Goal: Information Seeking & Learning: Check status

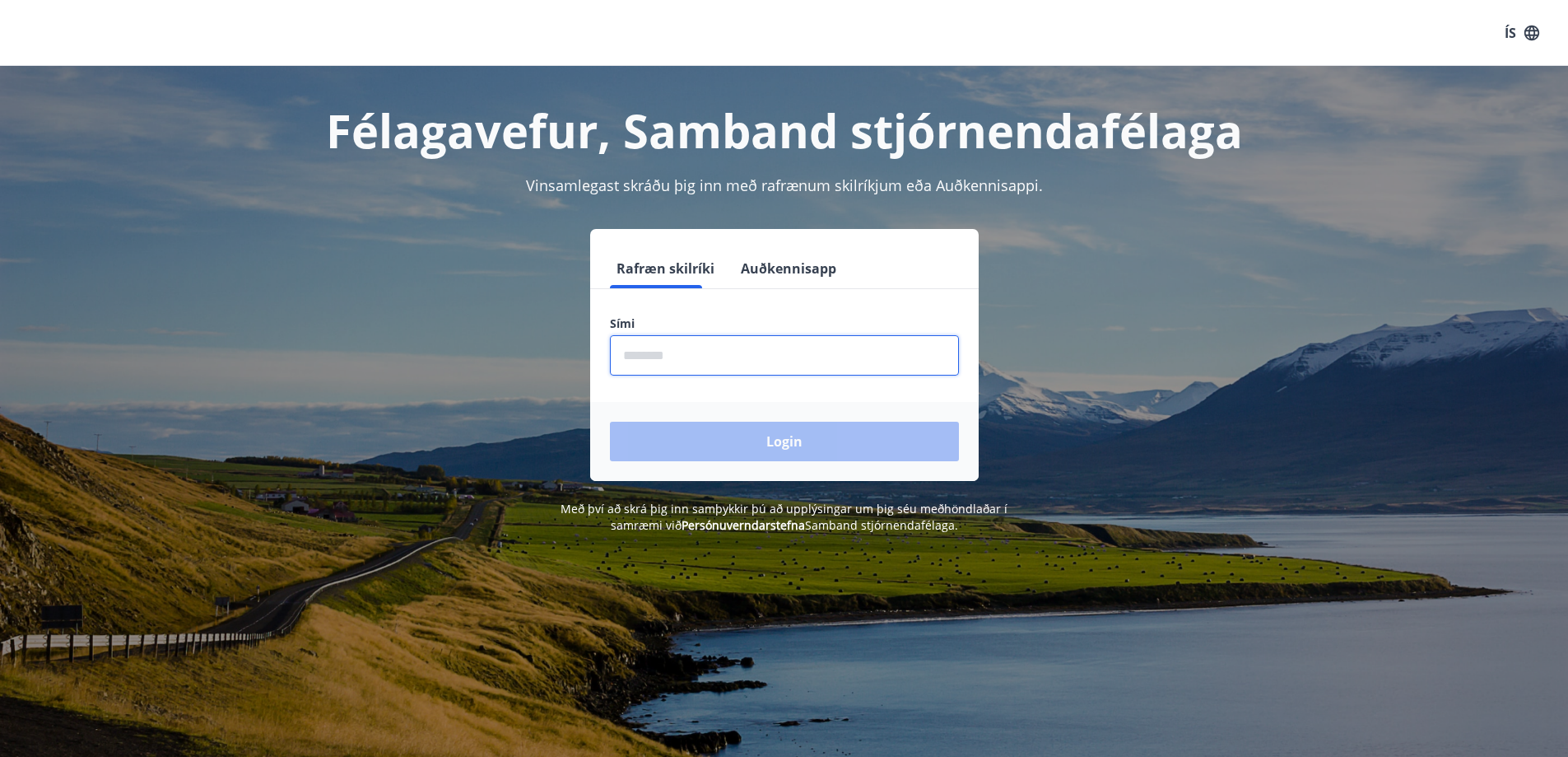
click at [668, 357] on input "phone" at bounding box center [784, 355] width 349 height 40
type input "********"
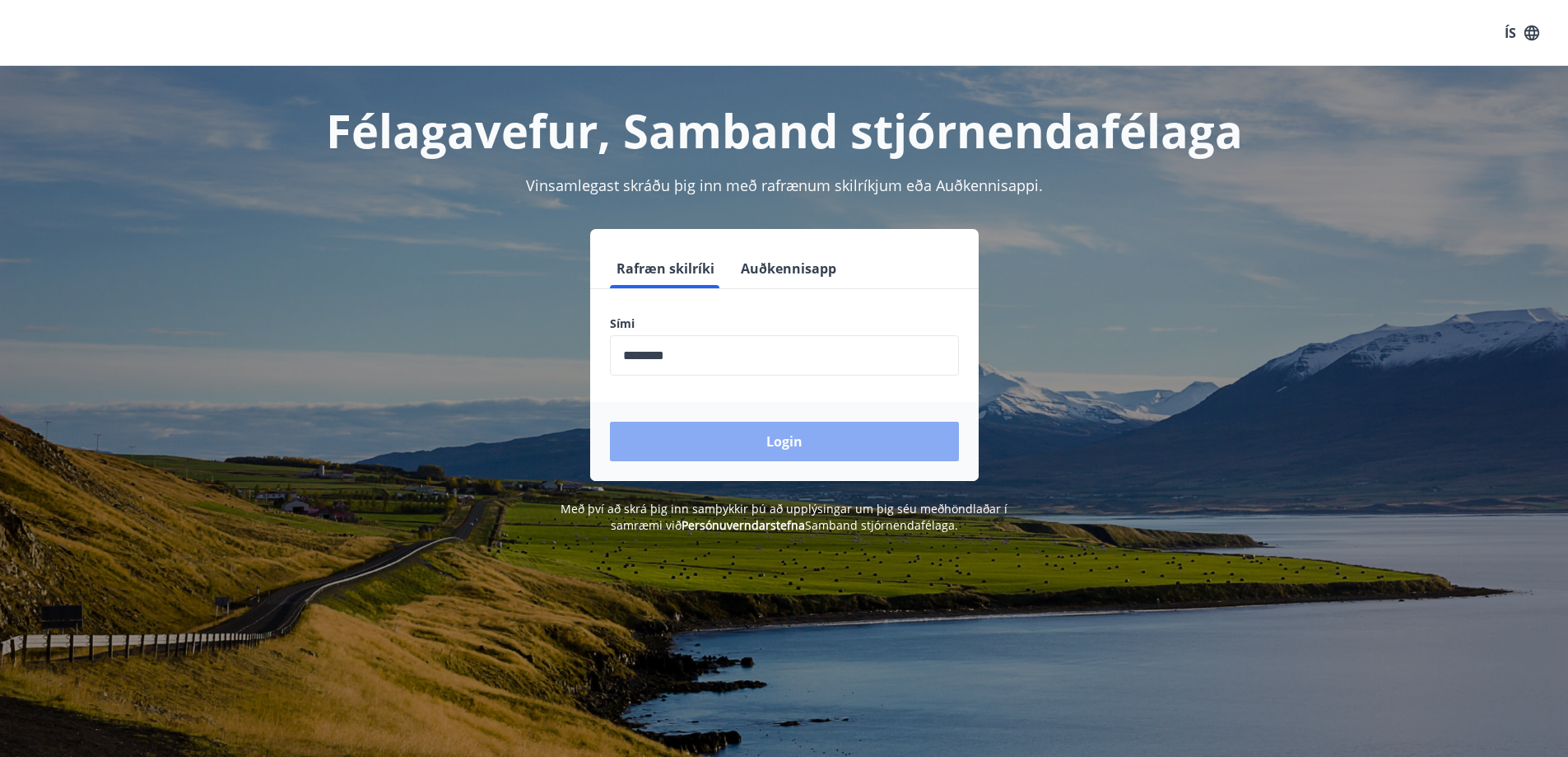
click at [702, 436] on button "Login" at bounding box center [784, 442] width 349 height 40
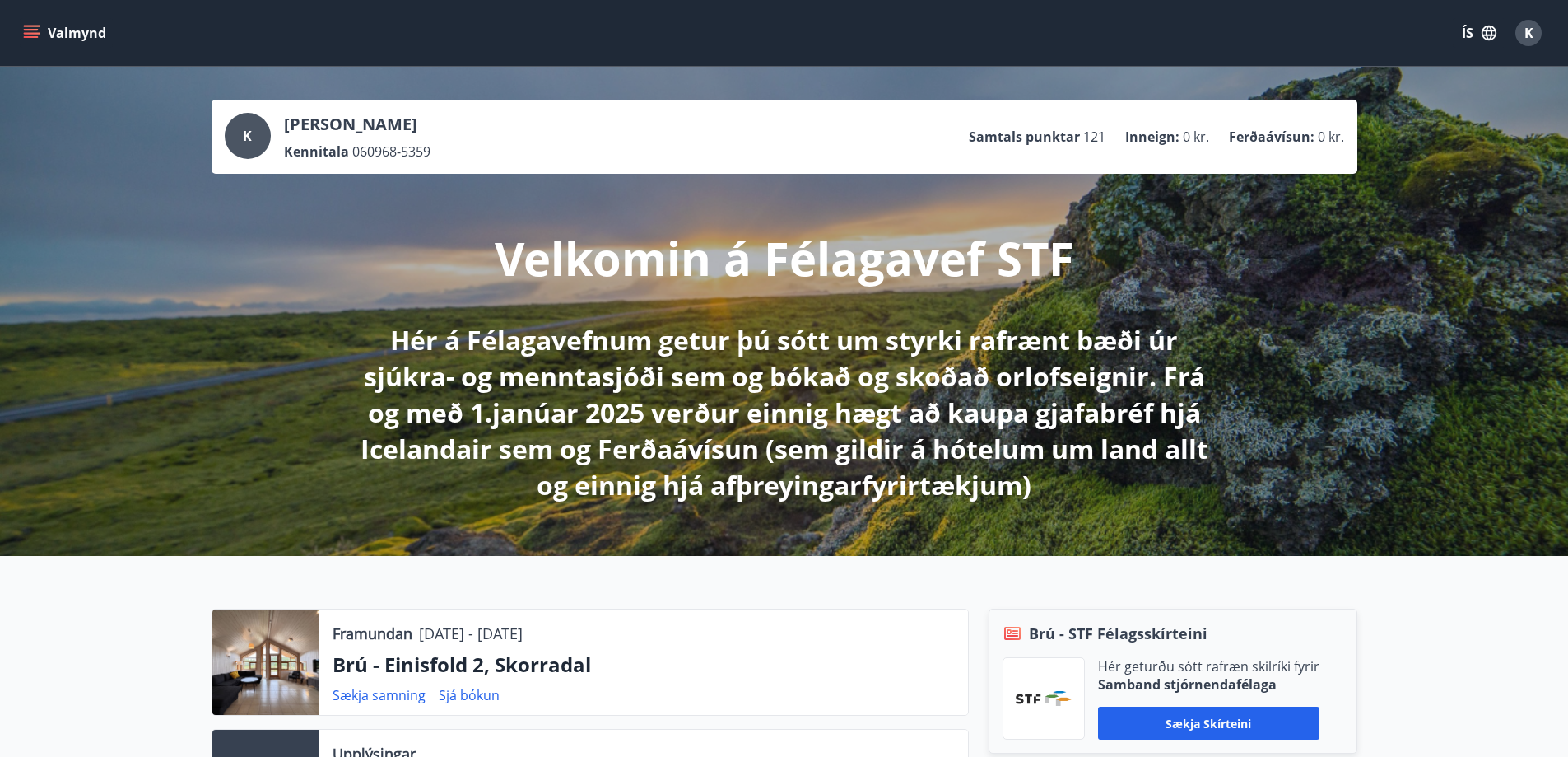
click at [31, 33] on icon "menu" at bounding box center [33, 33] width 18 height 2
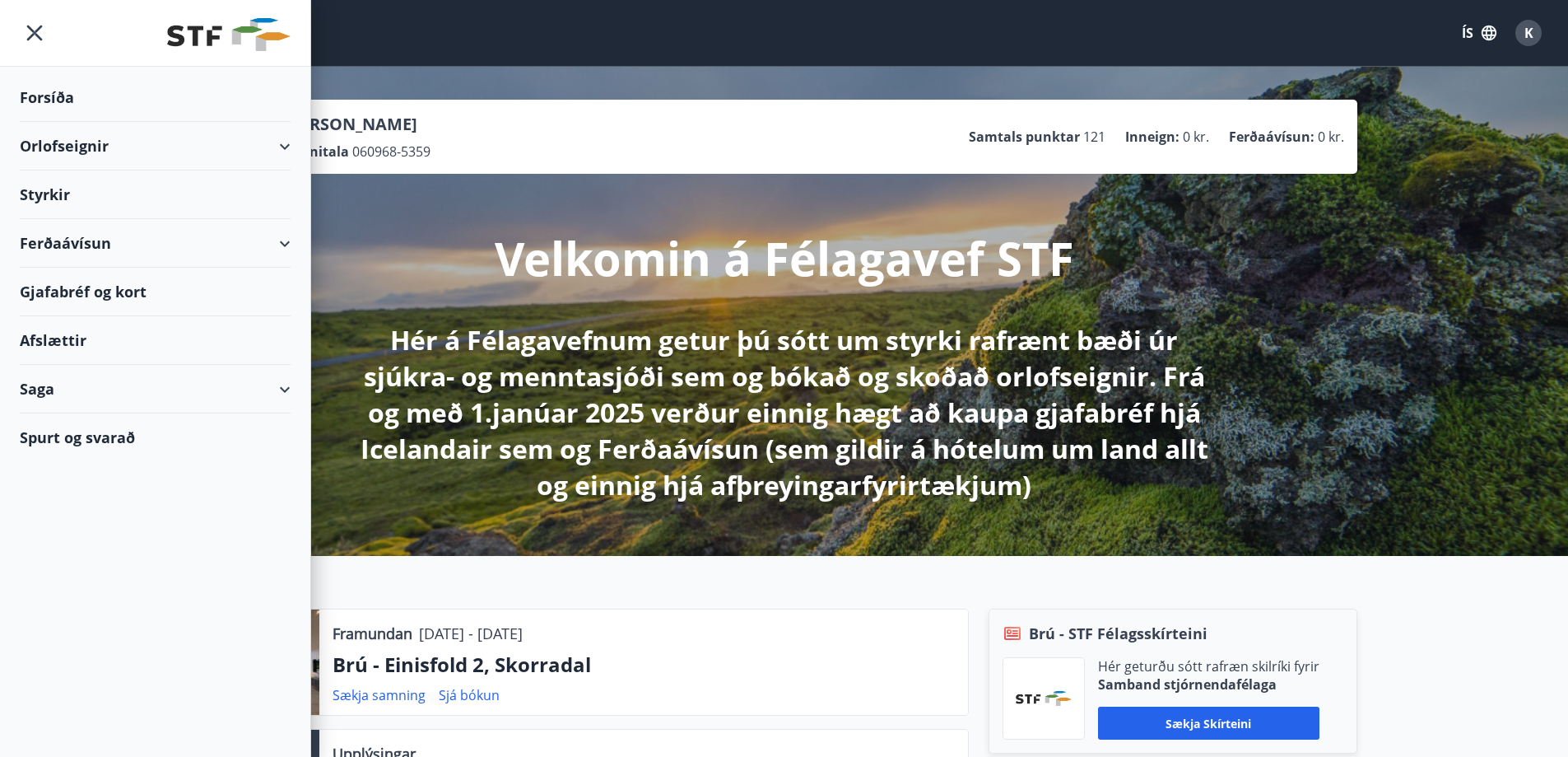
click at [284, 144] on div "Orlofseignir" at bounding box center [155, 146] width 271 height 49
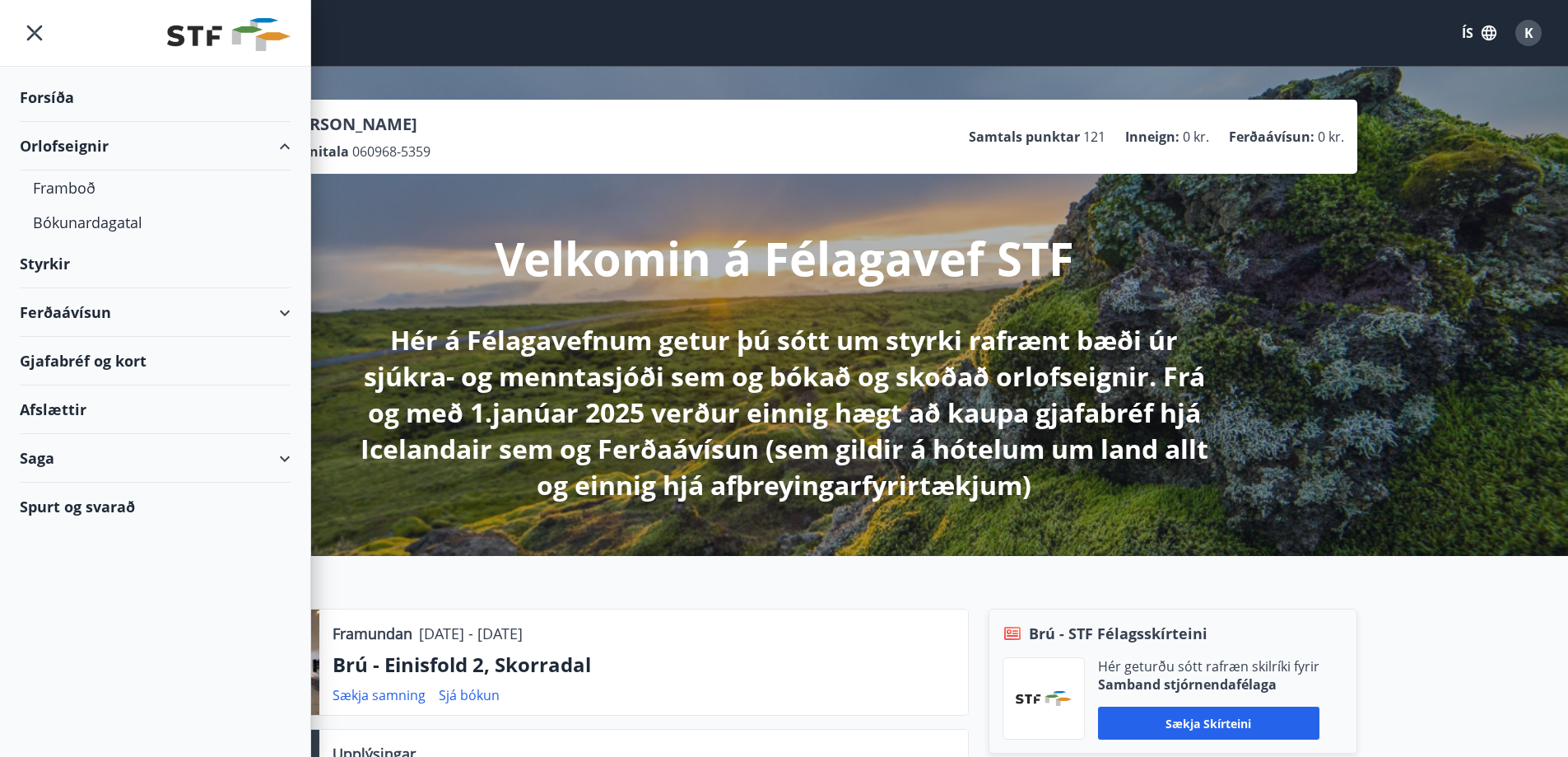
click at [287, 457] on div "Saga" at bounding box center [155, 458] width 271 height 49
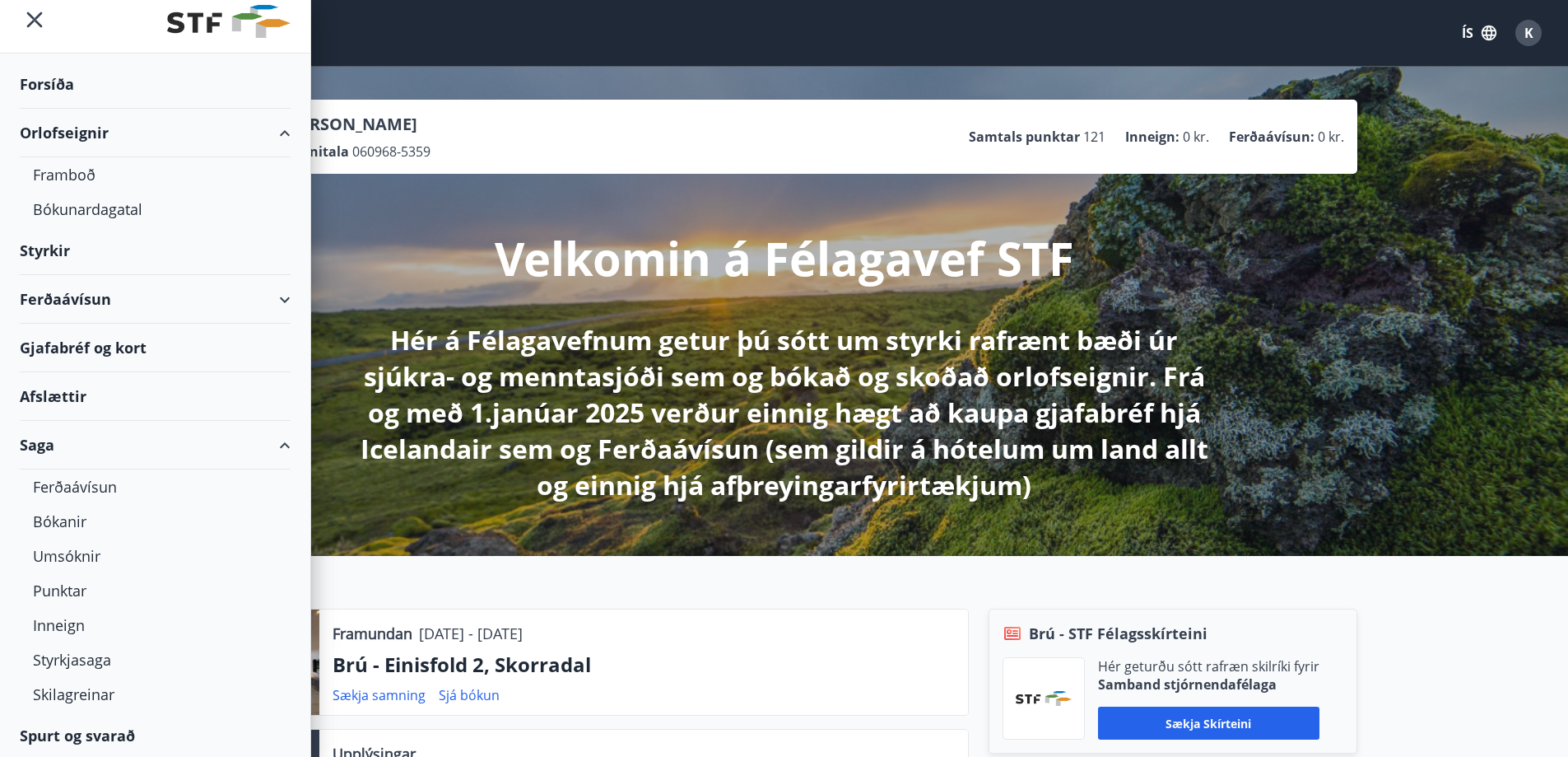
scroll to position [15, 0]
click at [70, 581] on div "Punktar" at bounding box center [155, 588] width 245 height 34
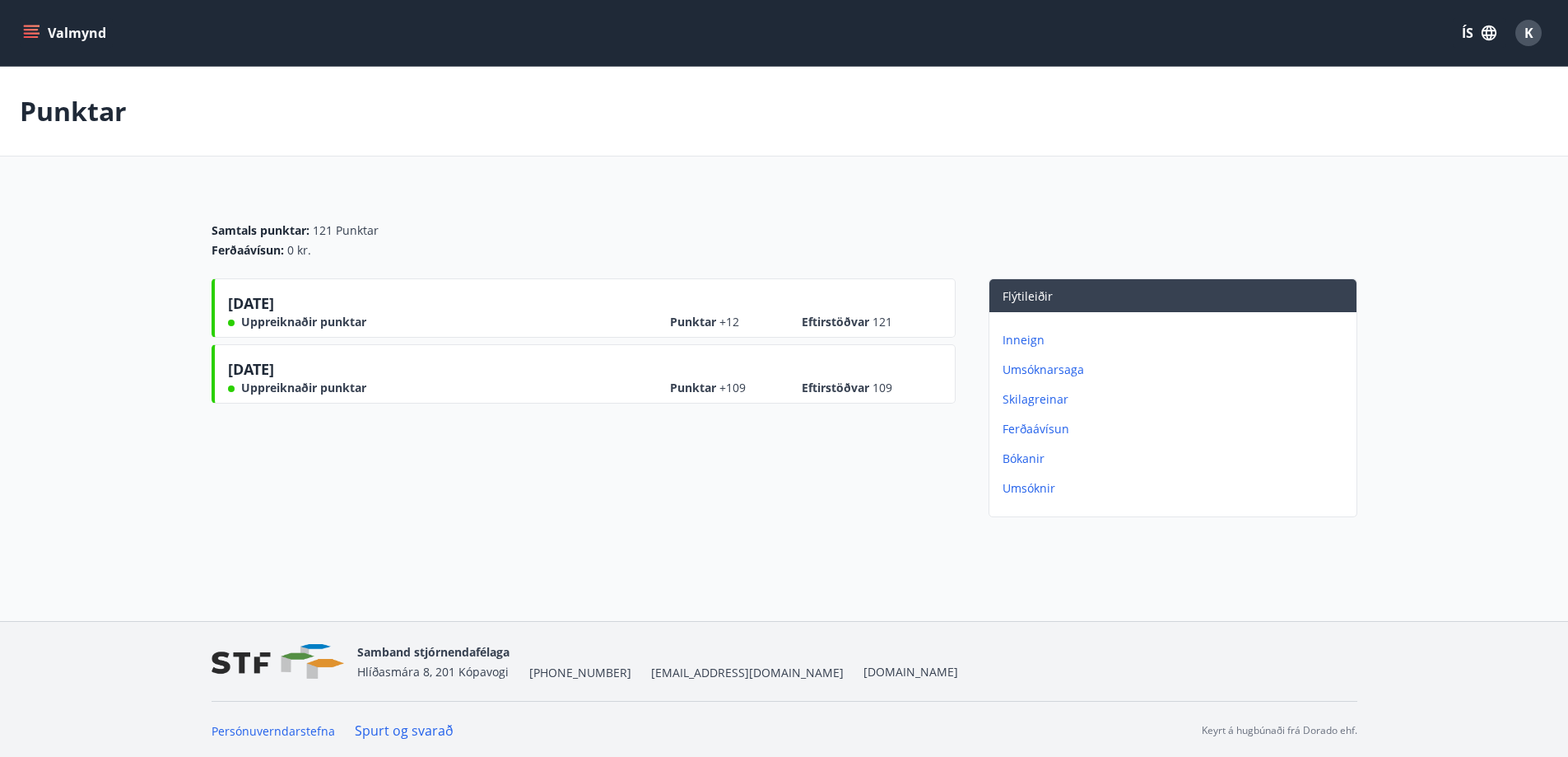
click at [1036, 395] on p "Skilagreinar" at bounding box center [1176, 399] width 347 height 16
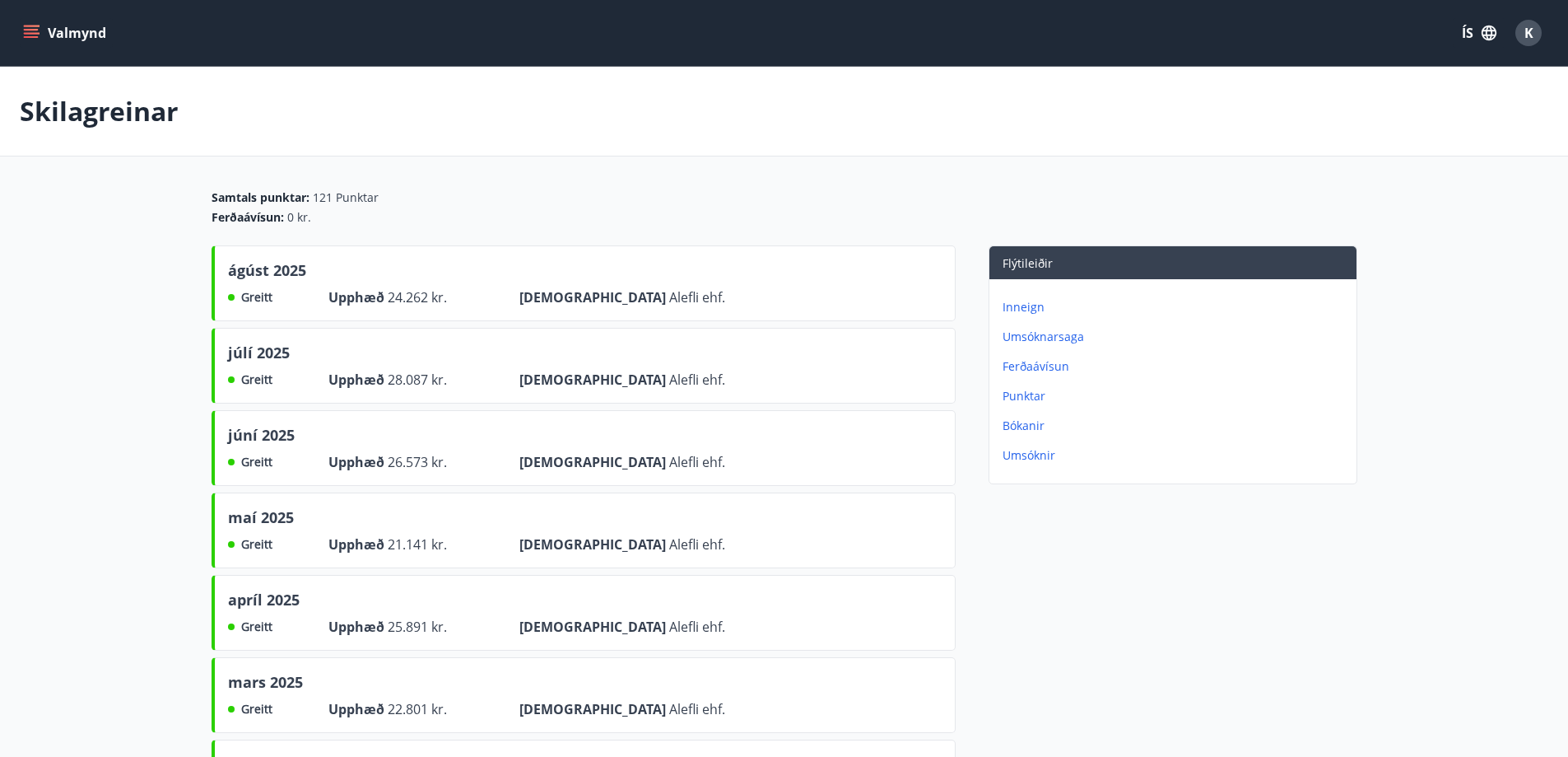
click at [1016, 335] on p "Umsóknarsaga" at bounding box center [1176, 336] width 347 height 16
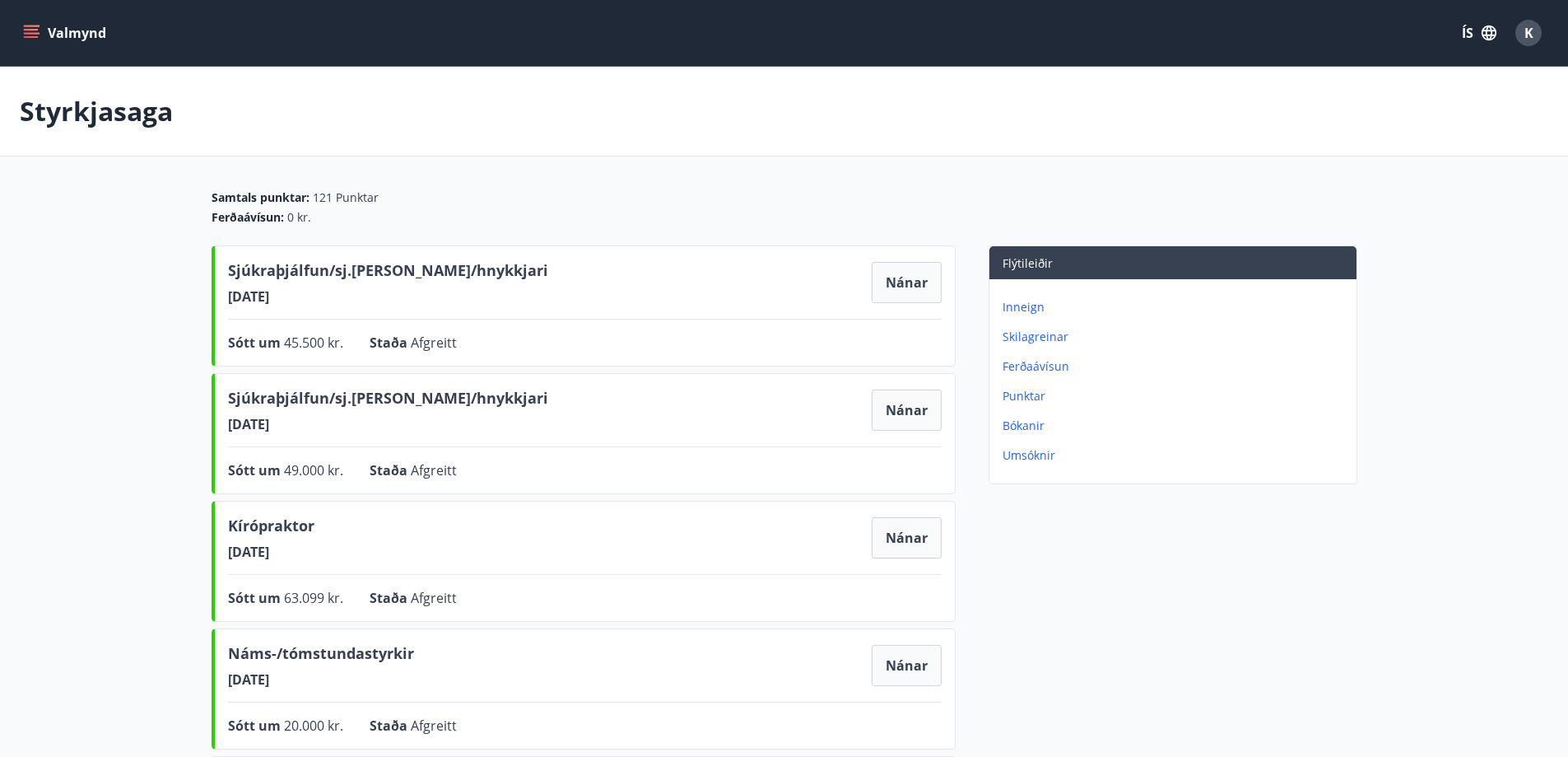
click at [25, 34] on icon "menu" at bounding box center [33, 33] width 18 height 2
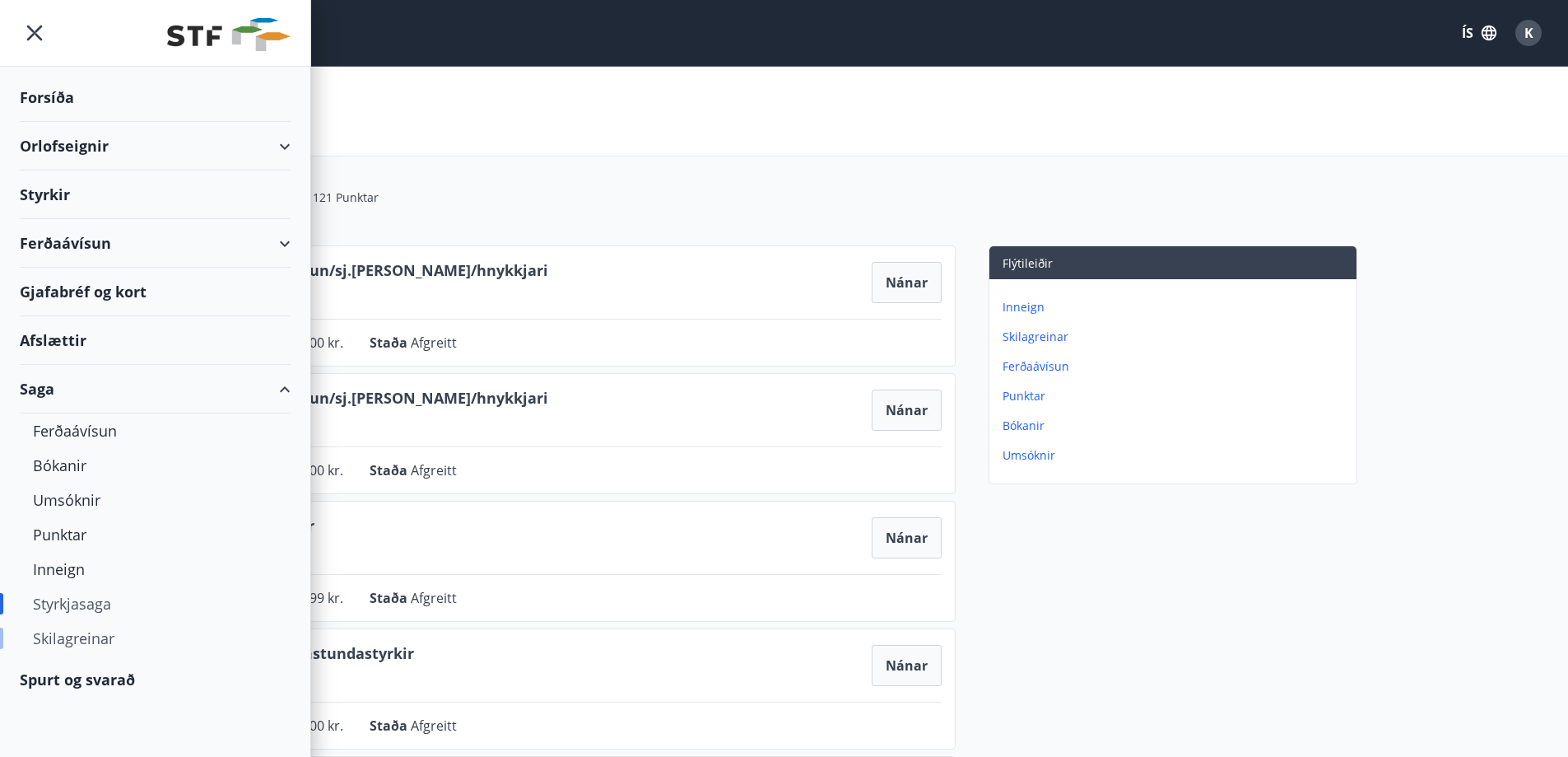
click at [95, 635] on div "Skilagreinar" at bounding box center [155, 638] width 245 height 34
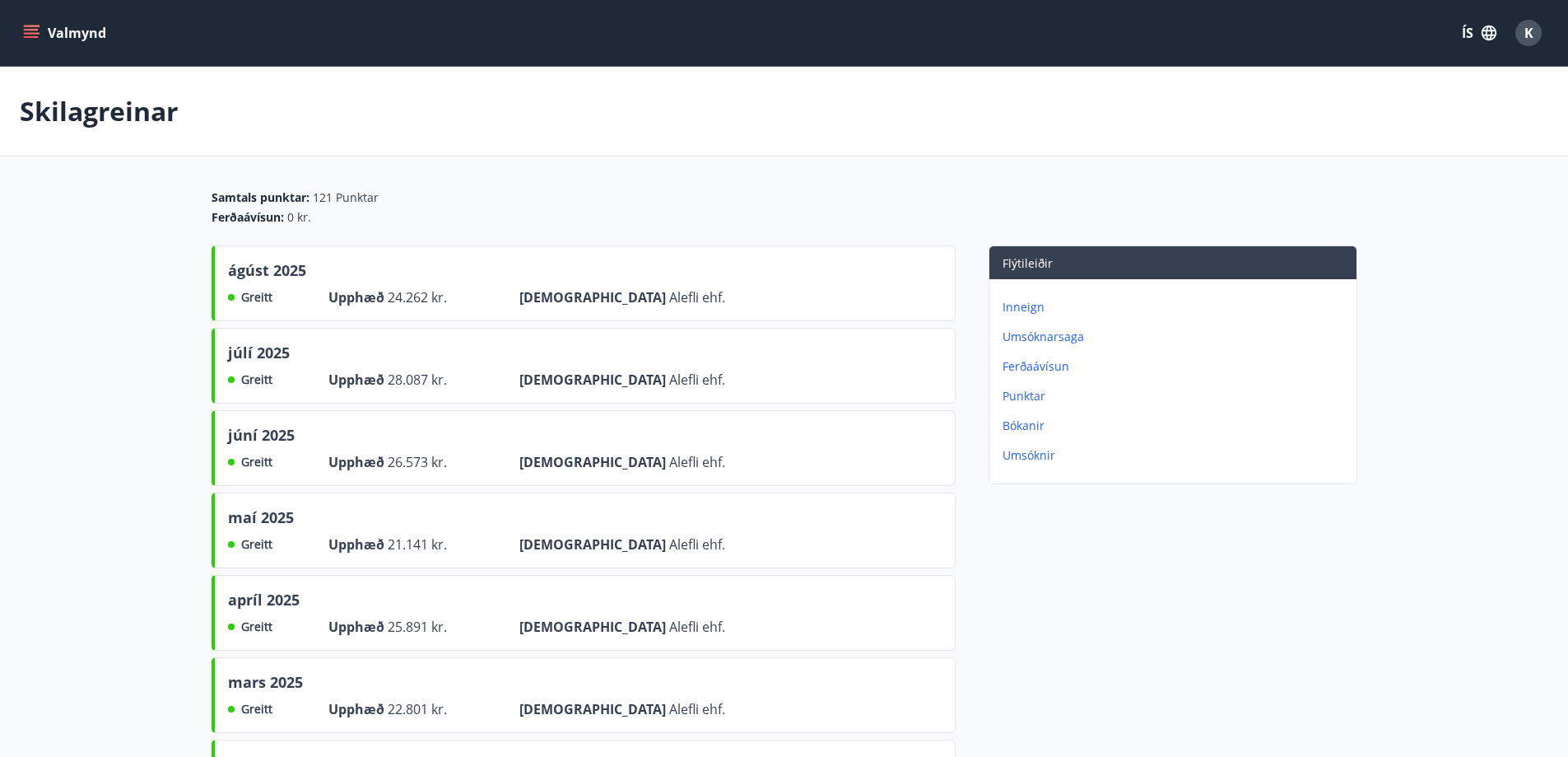
click at [1022, 396] on p "Punktar" at bounding box center [1176, 395] width 347 height 16
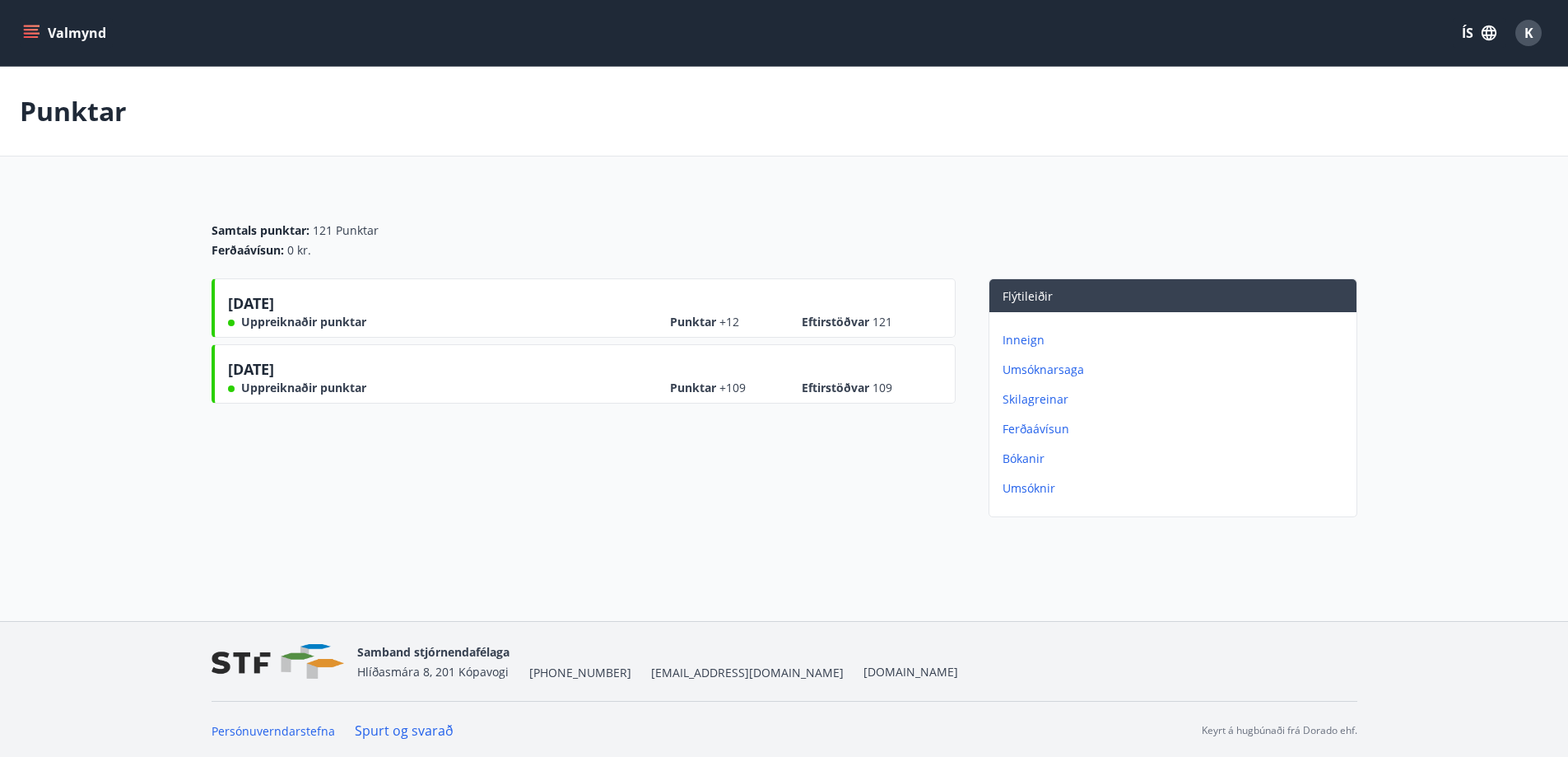
click at [34, 30] on icon "menu" at bounding box center [31, 30] width 15 height 2
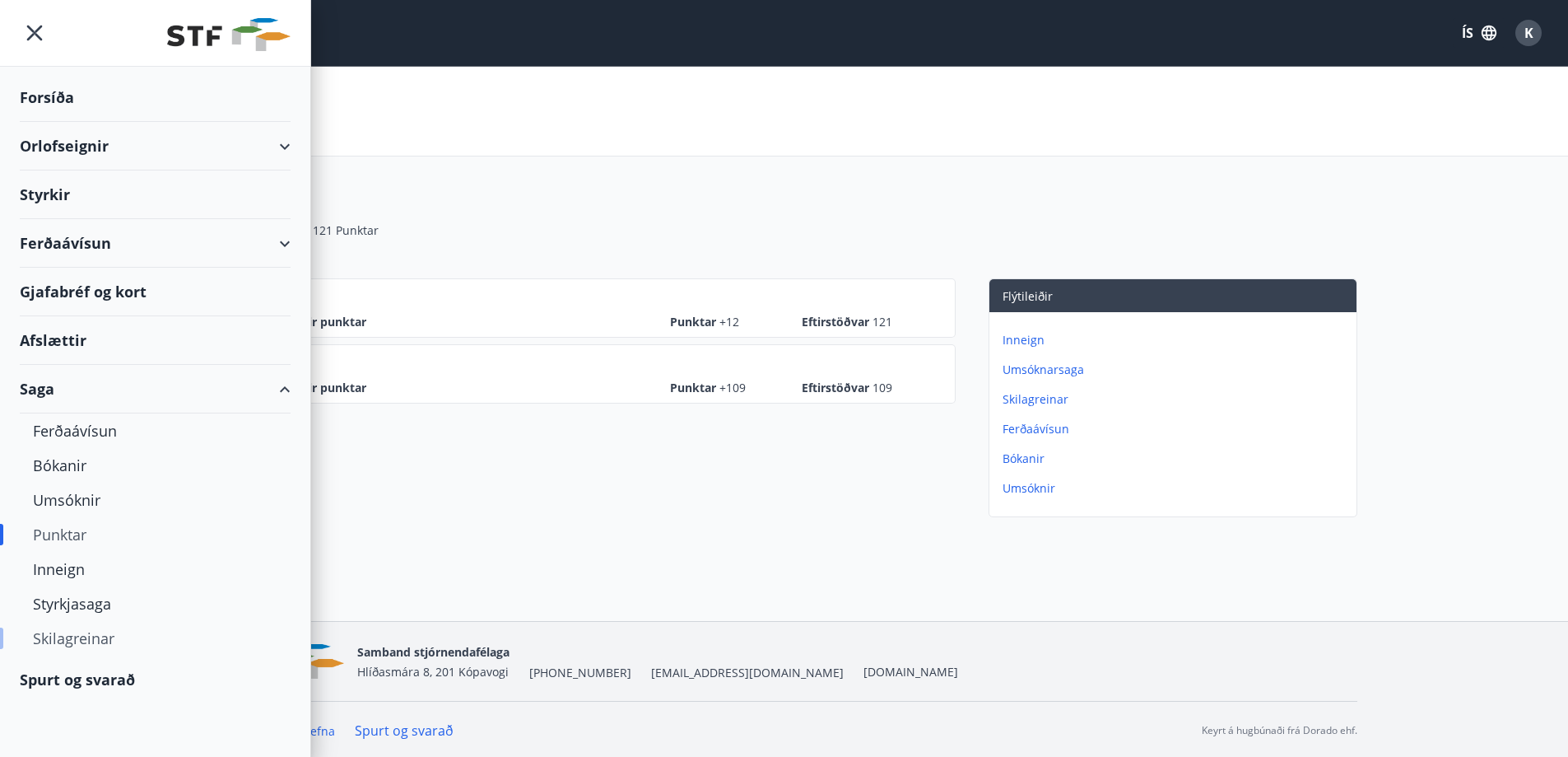
click at [90, 634] on div "Skilagreinar" at bounding box center [155, 638] width 245 height 34
